Goal: Transaction & Acquisition: Subscribe to service/newsletter

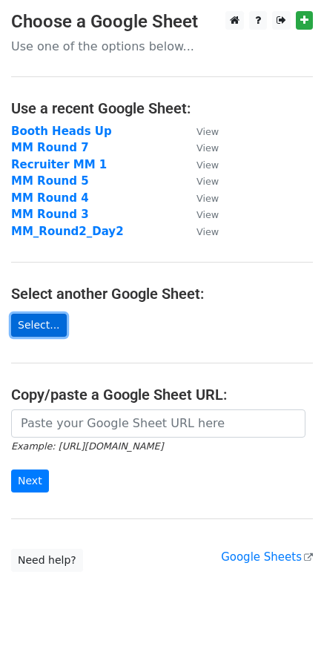
click at [43, 322] on link "Select..." at bounding box center [39, 325] width 56 height 23
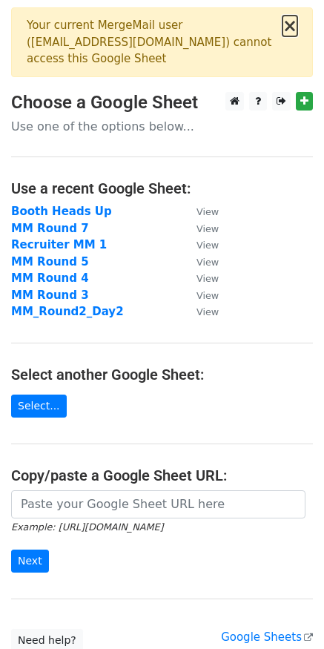
click at [294, 30] on button "×" at bounding box center [289, 26] width 15 height 18
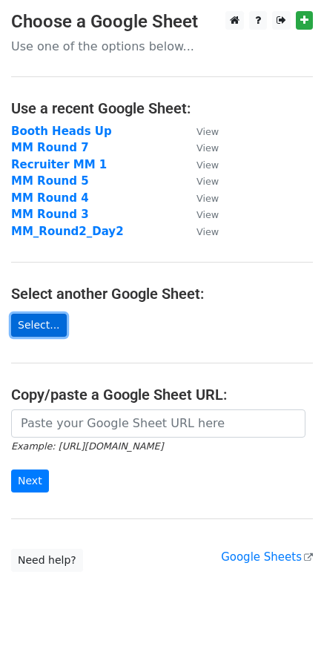
click at [34, 330] on link "Select..." at bounding box center [39, 325] width 56 height 23
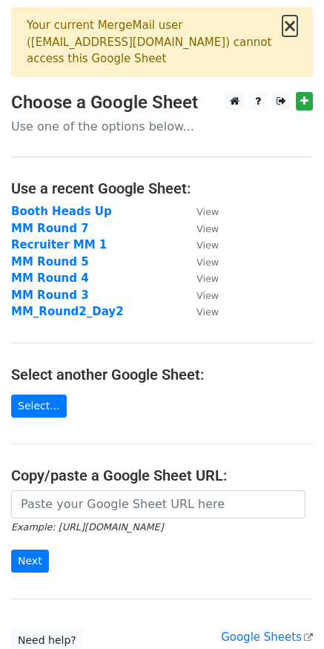
click at [293, 19] on button "×" at bounding box center [289, 26] width 15 height 18
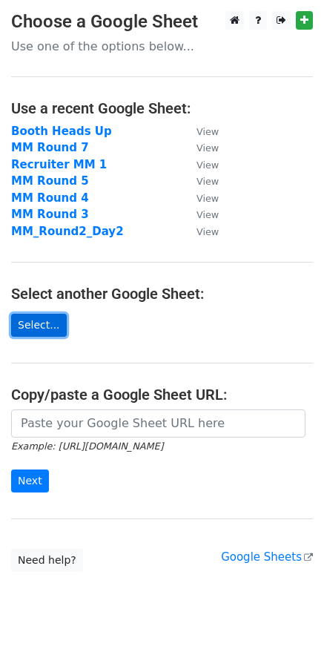
click at [45, 328] on link "Select..." at bounding box center [39, 325] width 56 height 23
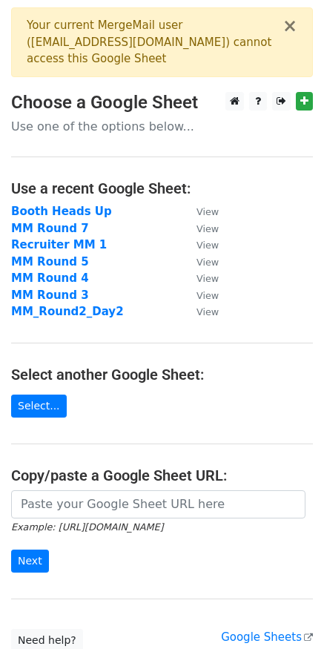
click at [129, 53] on div "Your current MergeMail user ( tarterjacob03@tamu.edu ) cannot access this Googl…" at bounding box center [155, 42] width 256 height 50
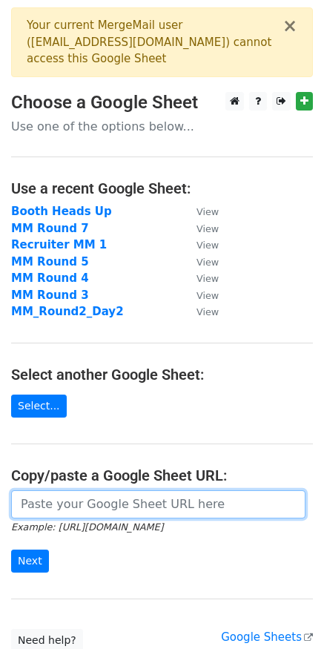
click at [104, 509] on input "url" at bounding box center [158, 504] width 294 height 28
paste input "https://docs.google.com/spreadsheets/d/1cq4OrJNtFnVHxlfdHoHTN1FLoLnJX60KPtZK7vL…"
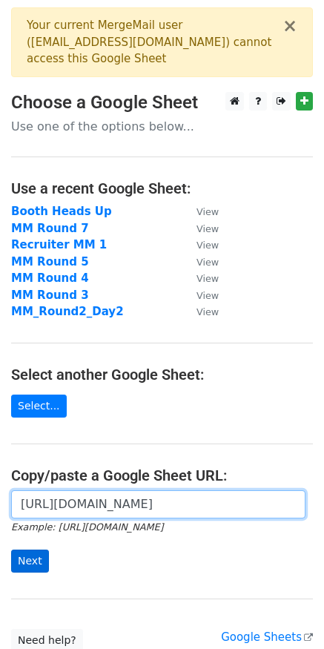
type input "https://docs.google.com/spreadsheets/d/1cq4OrJNtFnVHxlfdHoHTN1FLoLnJX60KPtZK7vL…"
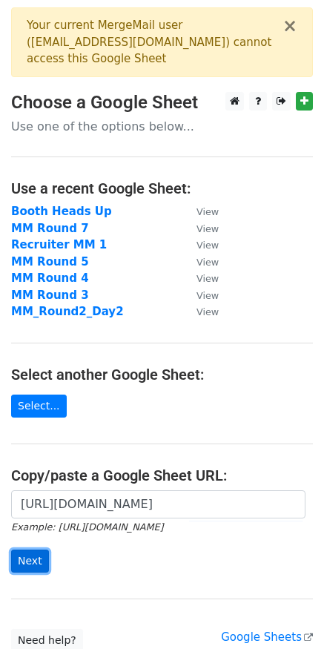
click at [39, 559] on input "Next" at bounding box center [30, 560] width 38 height 23
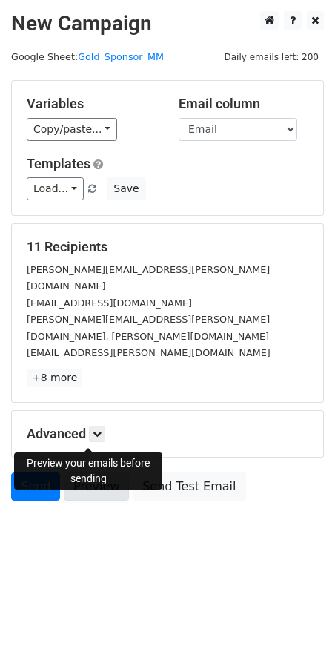
click at [85, 472] on link "Preview" at bounding box center [96, 486] width 65 height 28
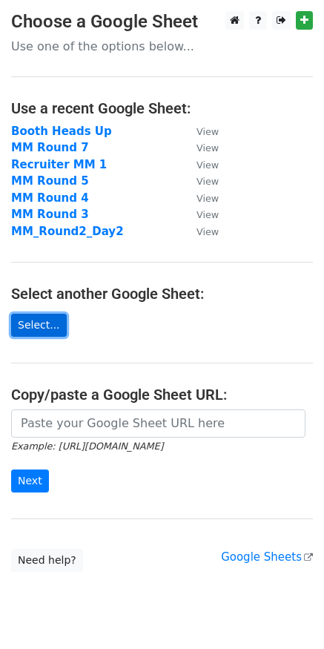
click at [43, 324] on link "Select..." at bounding box center [39, 325] width 56 height 23
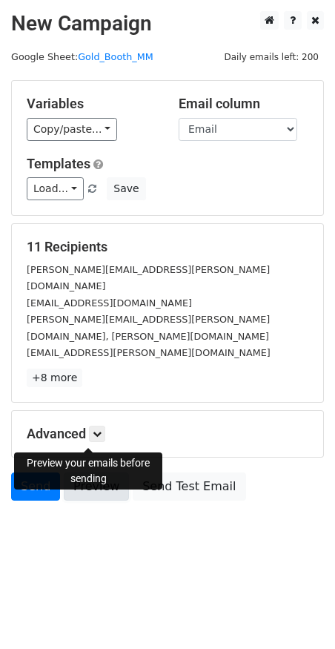
click at [93, 472] on link "Preview" at bounding box center [96, 486] width 65 height 28
click at [86, 472] on link "Preview" at bounding box center [96, 486] width 65 height 28
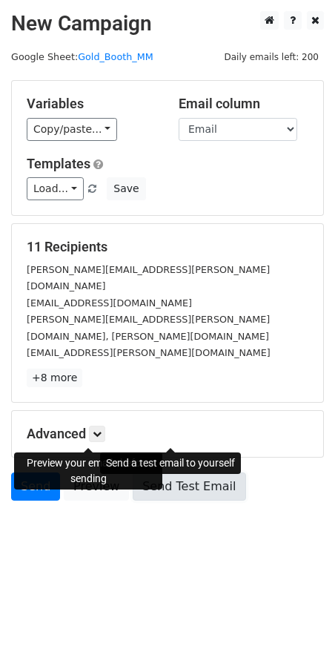
click at [182, 472] on link "Send Test Email" at bounding box center [189, 486] width 113 height 28
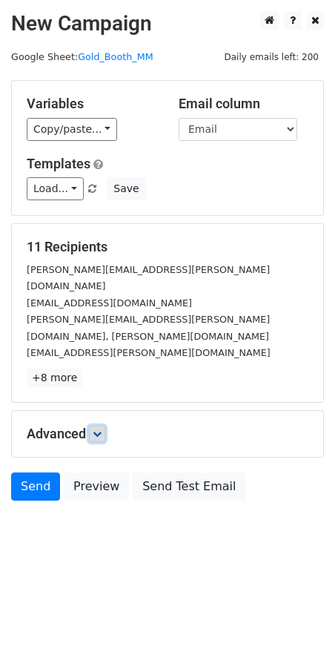
click at [93, 426] on link at bounding box center [97, 434] width 16 height 16
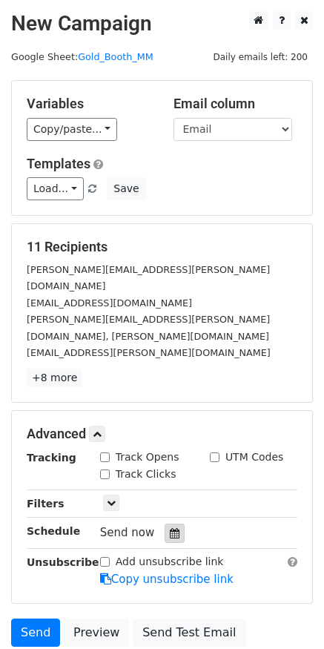
click at [173, 523] on div at bounding box center [175, 532] width 20 height 19
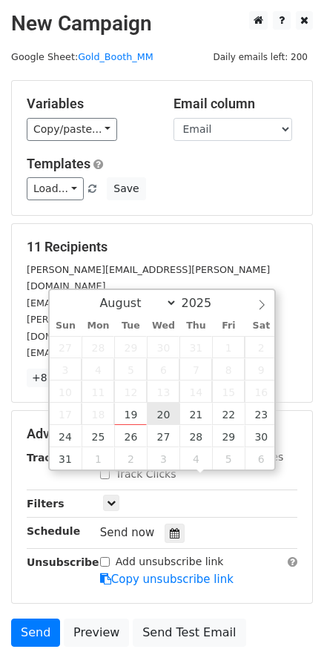
type input "[DATE] 12:00"
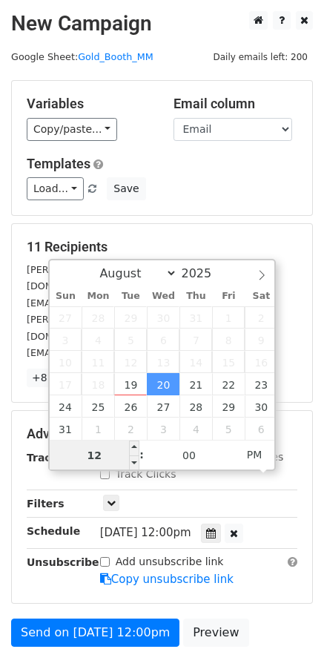
click at [104, 462] on input "12" at bounding box center [95, 455] width 90 height 30
type input "1"
type input "8"
type input "[DATE] 08:00"
type input "08"
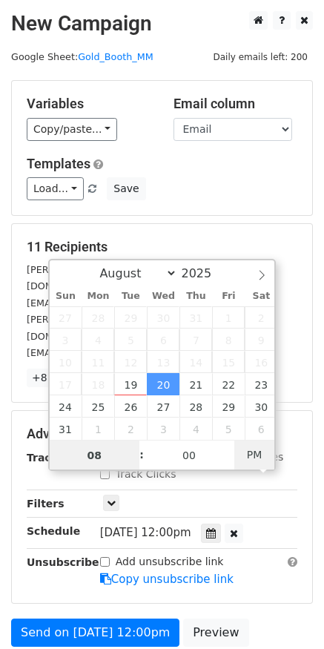
click at [250, 457] on span "PM" at bounding box center [254, 455] width 41 height 30
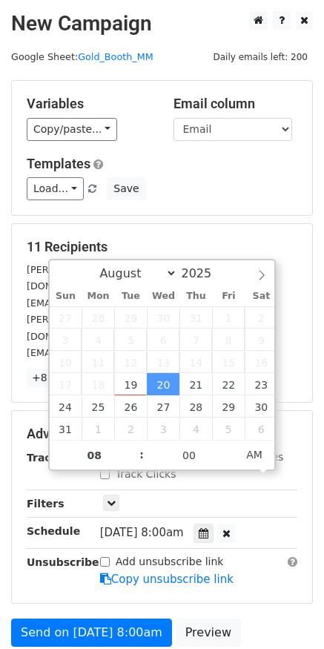
click at [263, 563] on form "Variables Copy/paste... {{Email}} {{Name}} {{Company Name}} Email column Email …" at bounding box center [162, 384] width 302 height 609
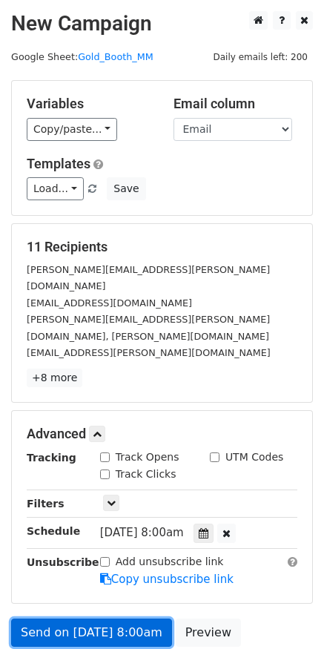
click at [83, 618] on link "Send on [DATE] 8:00am" at bounding box center [91, 632] width 161 height 28
